Goal: Navigation & Orientation: Find specific page/section

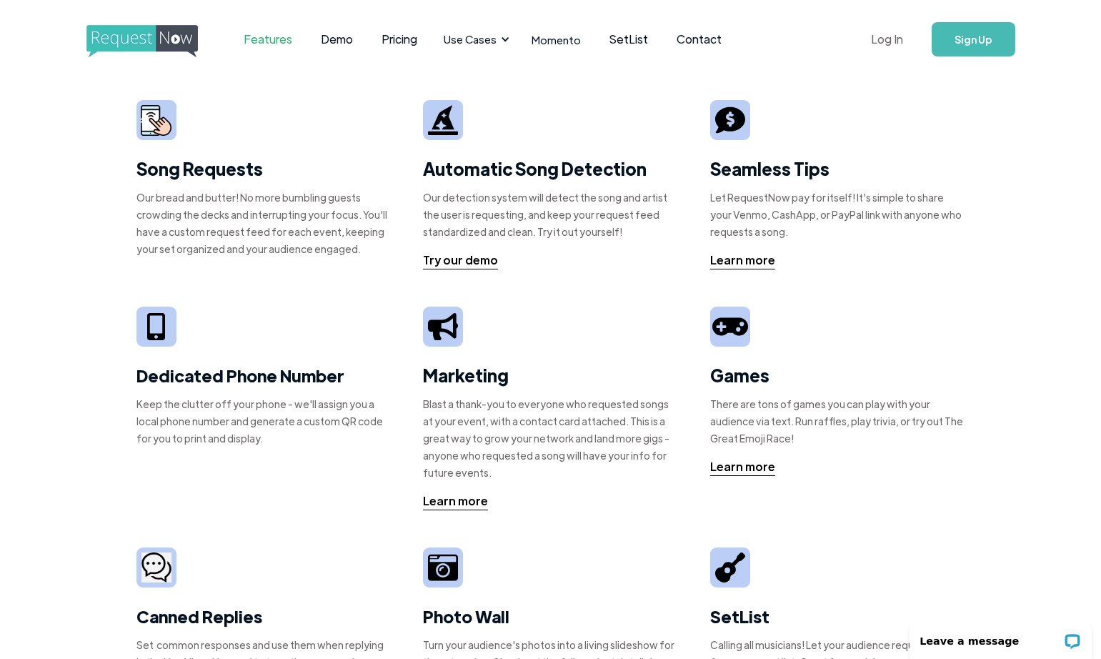
click at [898, 38] on link "Log In" at bounding box center [887, 39] width 61 height 50
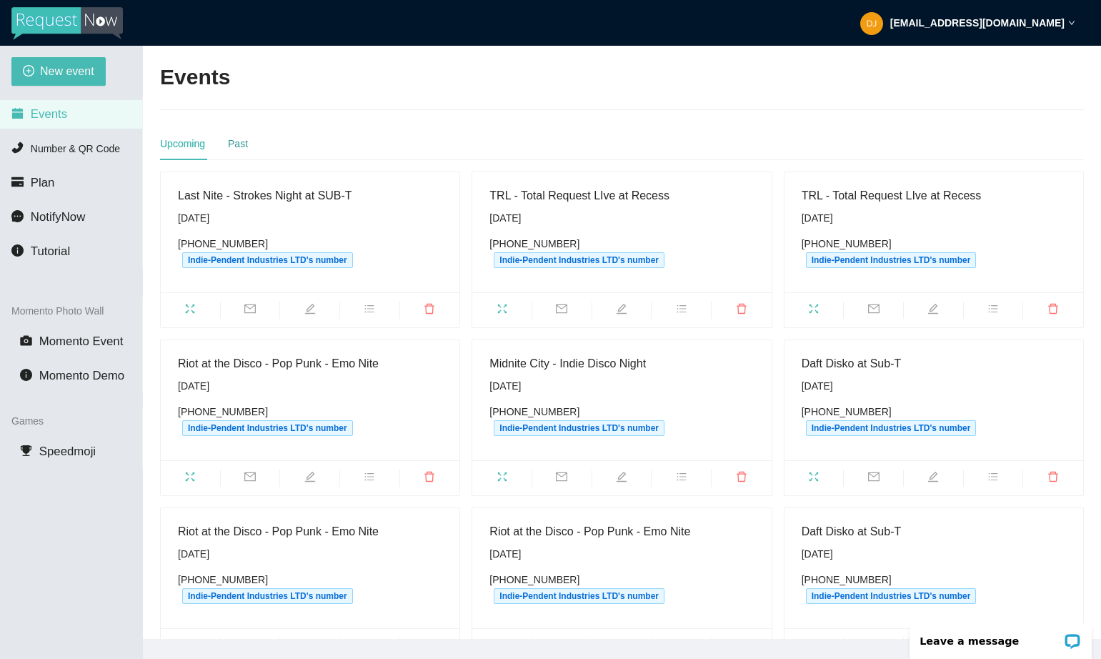
click at [245, 144] on div "Past" at bounding box center [238, 144] width 20 height 16
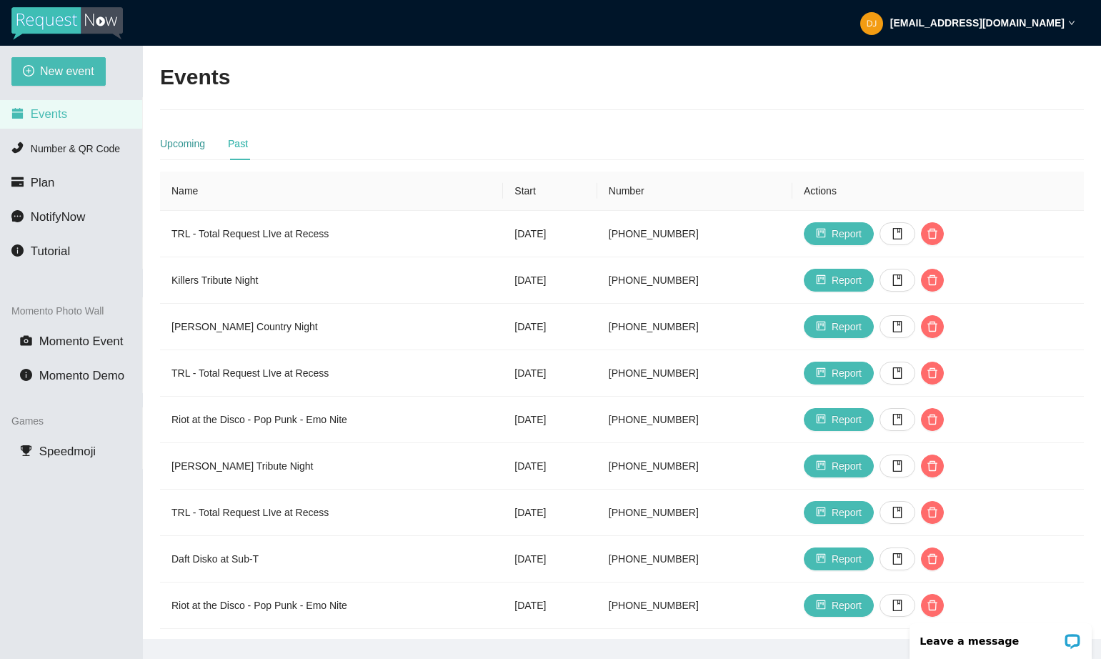
click at [182, 141] on div "Upcoming" at bounding box center [182, 144] width 45 height 16
